Goal: Task Accomplishment & Management: Complete application form

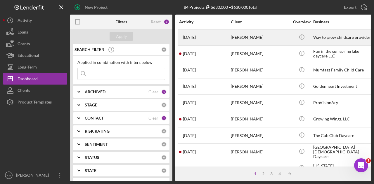
click at [241, 37] on div "[PERSON_NAME]" at bounding box center [260, 37] width 58 height 15
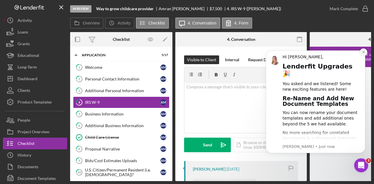
click at [364, 51] on icon "Dismiss notification" at bounding box center [363, 52] width 3 height 3
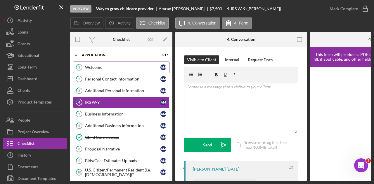
click at [106, 68] on div "Welcome" at bounding box center [122, 67] width 75 height 5
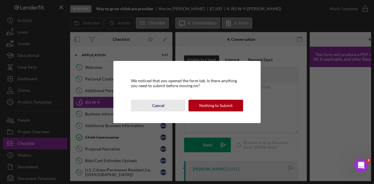
drag, startPoint x: 158, startPoint y: 107, endPoint x: 145, endPoint y: 97, distance: 16.2
click at [158, 107] on div "Cancel" at bounding box center [158, 106] width 12 height 12
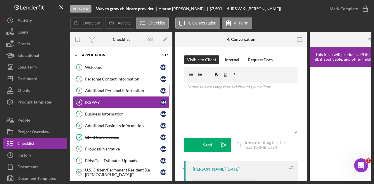
click at [115, 89] on div "Additional Personal Information" at bounding box center [122, 91] width 75 height 5
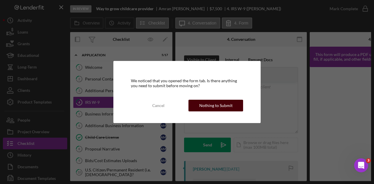
click at [224, 105] on div "Nothing to Submit" at bounding box center [215, 106] width 33 height 12
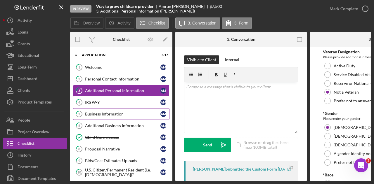
click at [115, 117] on link "5 Business Information A M" at bounding box center [121, 114] width 96 height 12
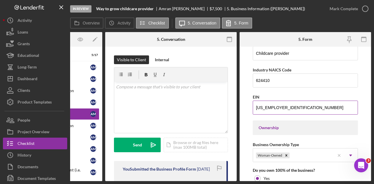
scroll to position [205, 0]
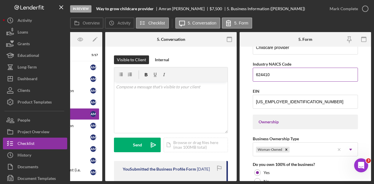
click at [281, 75] on input "624410" at bounding box center [305, 75] width 105 height 14
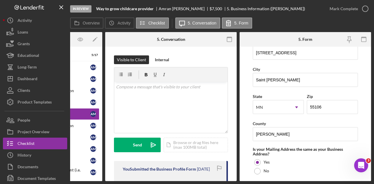
scroll to position [351, 0]
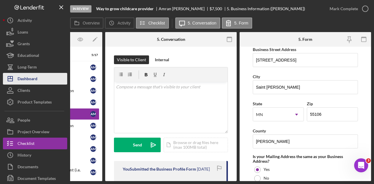
click at [24, 78] on div "Dashboard" at bounding box center [28, 79] width 20 height 13
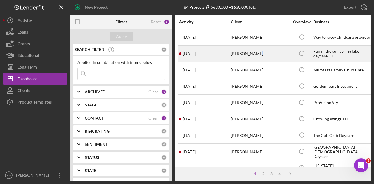
click at [255, 57] on div "[PERSON_NAME]" at bounding box center [260, 53] width 58 height 15
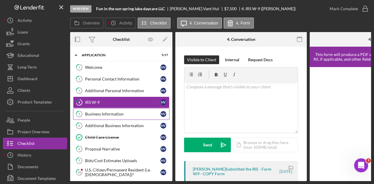
click at [113, 115] on div "Business Information" at bounding box center [122, 114] width 75 height 5
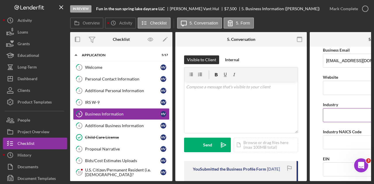
scroll to position [146, 0]
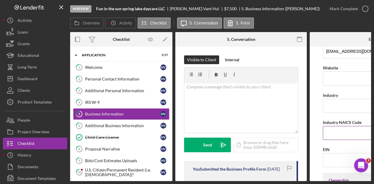
paste input "624410"
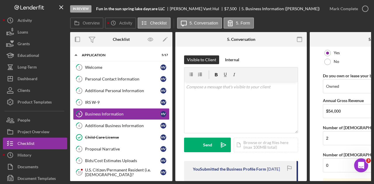
scroll to position [517, 0]
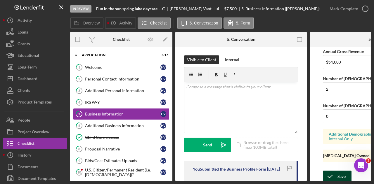
type input "624410"
click at [331, 174] on icon "submit" at bounding box center [330, 177] width 15 height 15
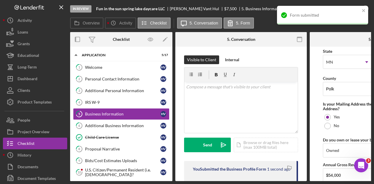
scroll to position [371, 0]
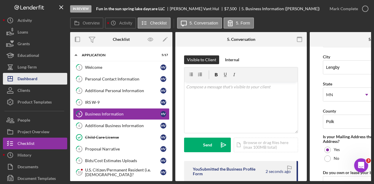
click at [30, 76] on div "Dashboard" at bounding box center [28, 79] width 20 height 13
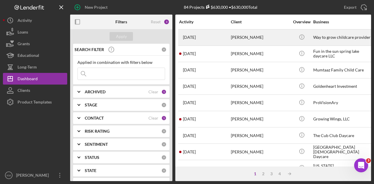
click at [243, 41] on div "[PERSON_NAME]" at bounding box center [260, 37] width 58 height 15
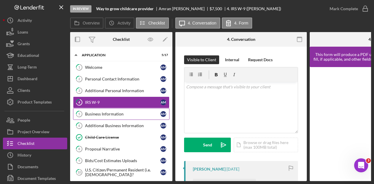
click at [123, 114] on div "Business Information" at bounding box center [122, 114] width 75 height 5
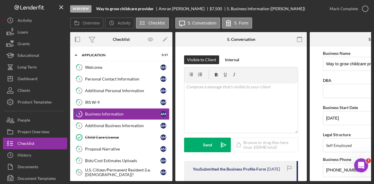
drag, startPoint x: 197, startPoint y: 181, endPoint x: 262, endPoint y: 180, distance: 65.5
click at [262, 180] on div "Overview Internal Workflow Stage In Review Icon/Dropdown Arrow Archive (can una…" at bounding box center [220, 106] width 301 height 149
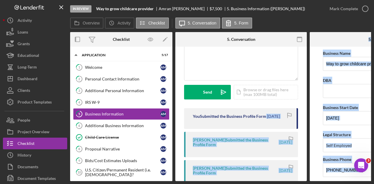
scroll to position [74, 0]
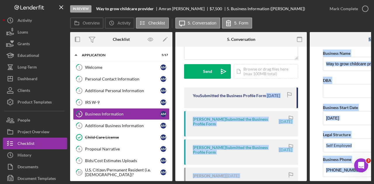
drag, startPoint x: 265, startPoint y: 179, endPoint x: 318, endPoint y: 178, distance: 52.9
click at [318, 178] on div "Overview Internal Workflow Stage In Review Icon/Dropdown Arrow Archive (can una…" at bounding box center [220, 106] width 301 height 149
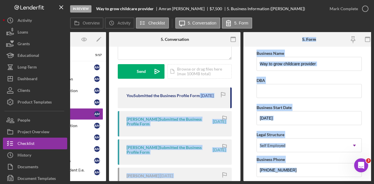
scroll to position [0, 68]
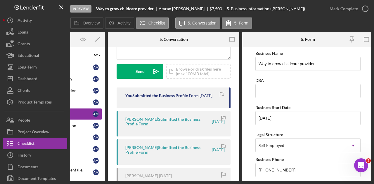
click at [310, 20] on div "Overview Icon/History Activity Checklist Icon/Message 5. Conversation 5. Form" at bounding box center [220, 24] width 301 height 12
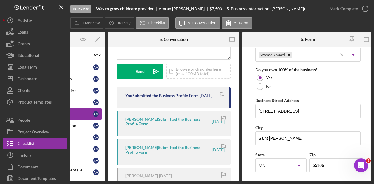
scroll to position [321, 0]
